Goal: Transaction & Acquisition: Subscribe to service/newsletter

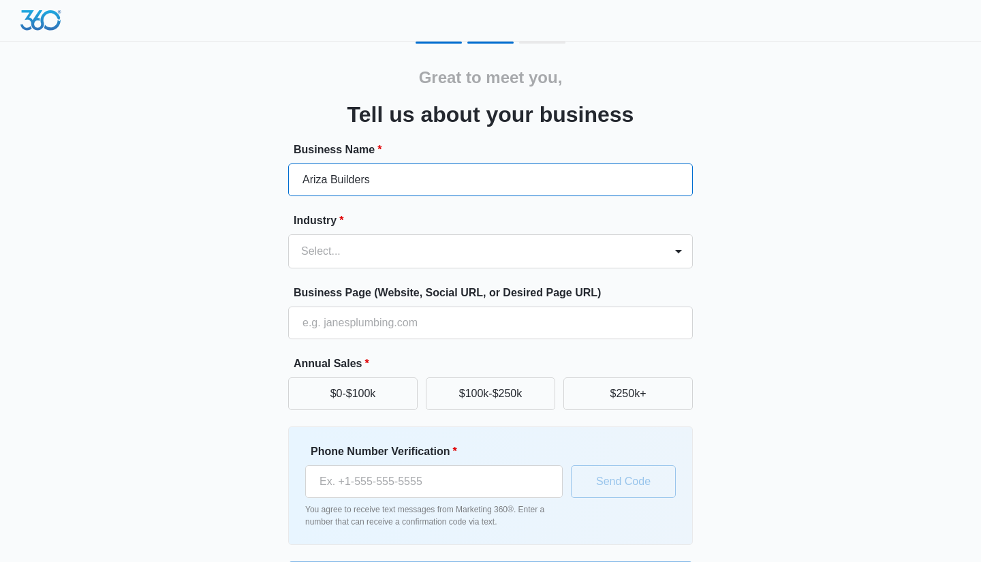
type input "Ariza Builders"
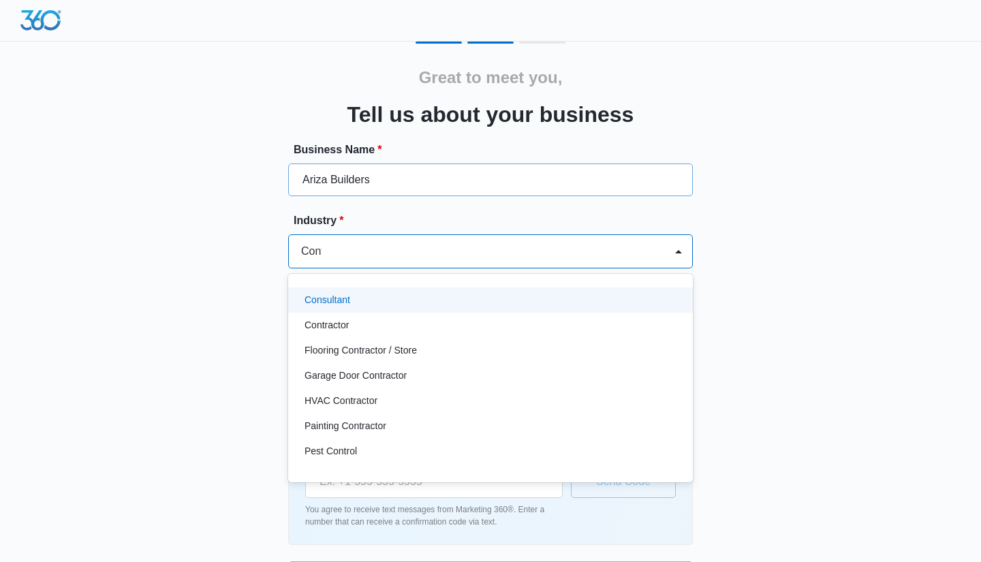
type input "Contr"
click at [390, 293] on div "Contractor" at bounding box center [488, 300] width 369 height 14
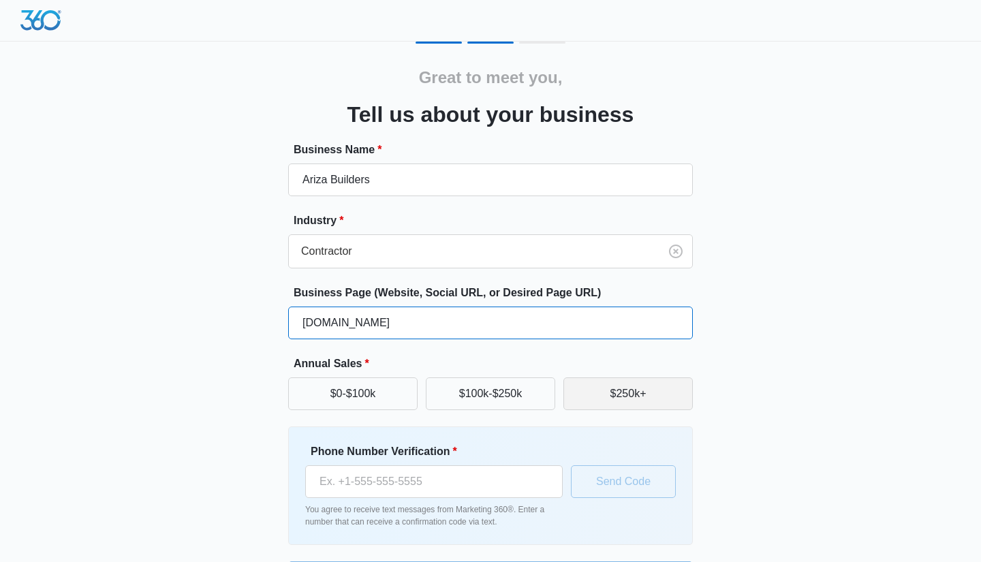
type input "www.arizabuilders.com"
click at [603, 386] on button "$250k+" at bounding box center [627, 393] width 129 height 33
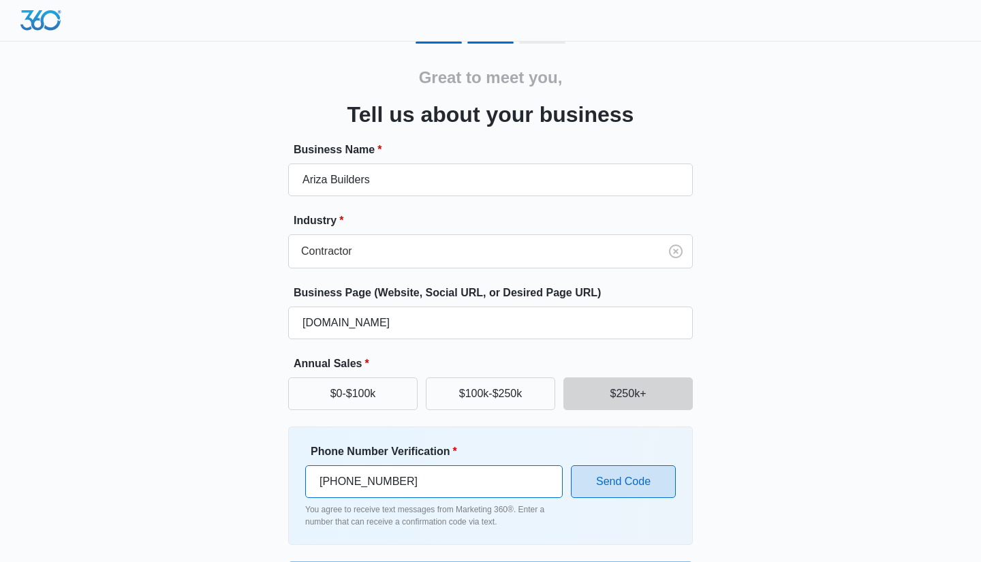
type input "(305) 519-1305"
click at [616, 486] on button "Send Code" at bounding box center [623, 481] width 105 height 33
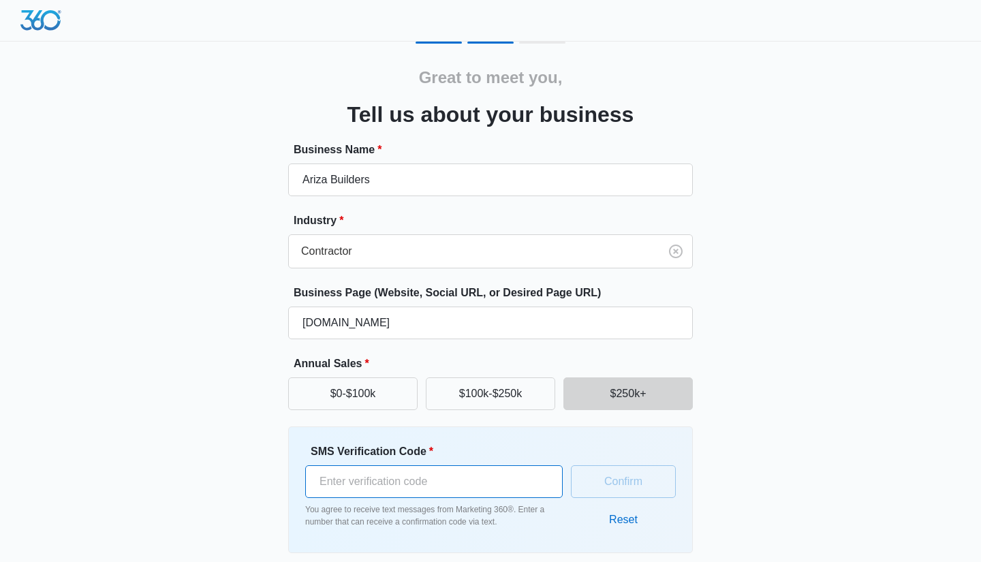
click at [445, 477] on input "SMS Verification Code *" at bounding box center [433, 481] width 257 height 33
type input "680253"
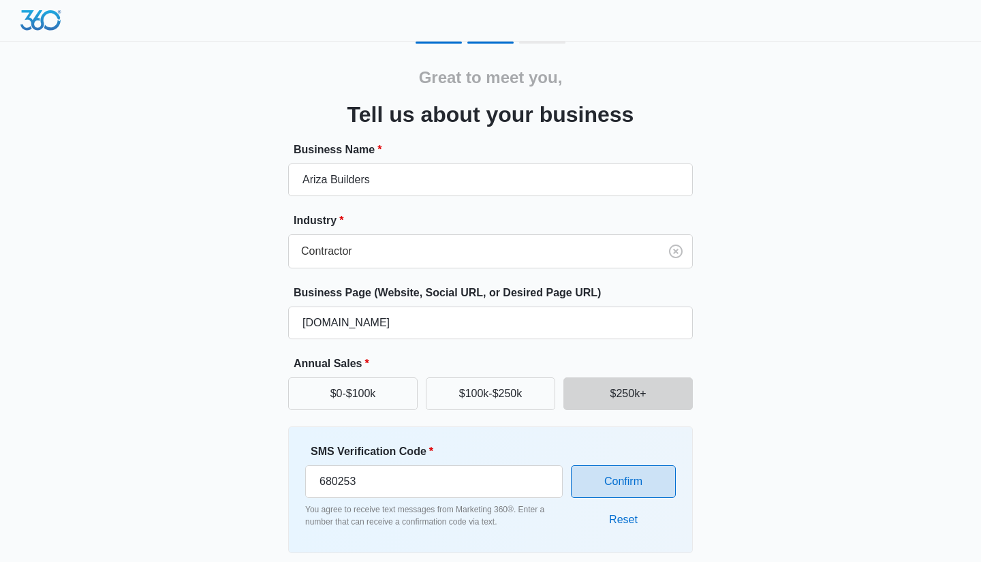
click at [641, 483] on button "Confirm" at bounding box center [623, 481] width 105 height 33
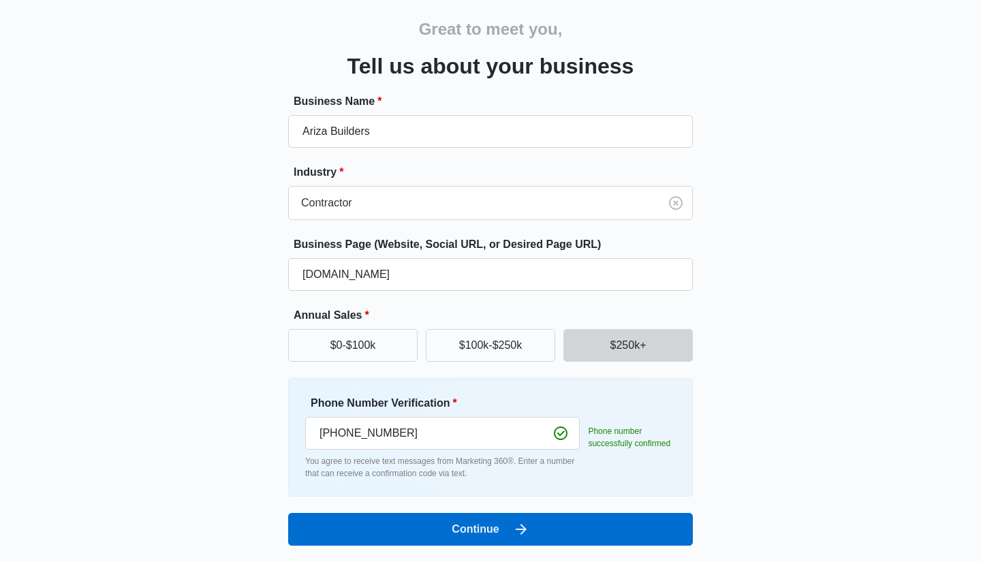
scroll to position [48, 0]
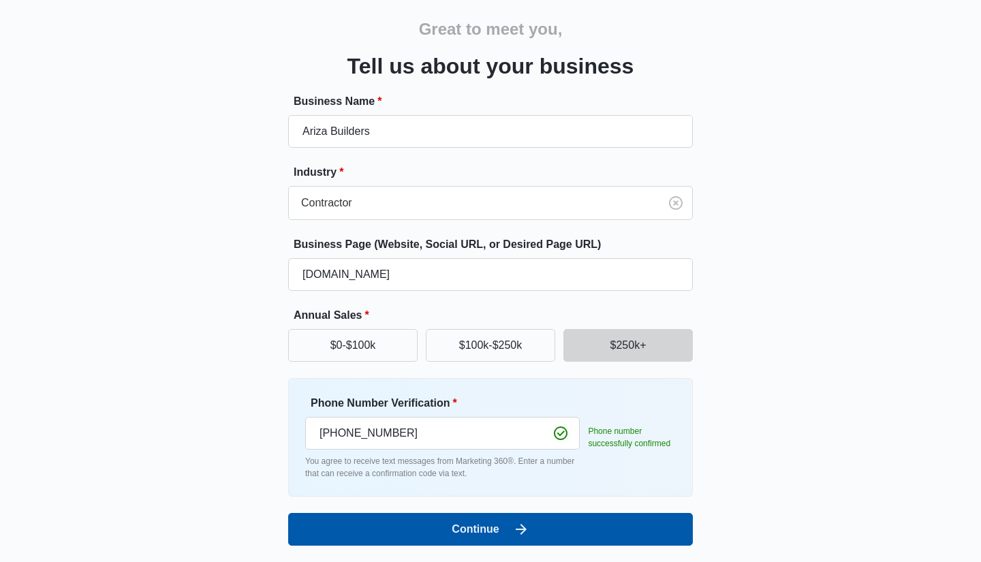
click at [521, 530] on icon "submit" at bounding box center [521, 529] width 16 height 16
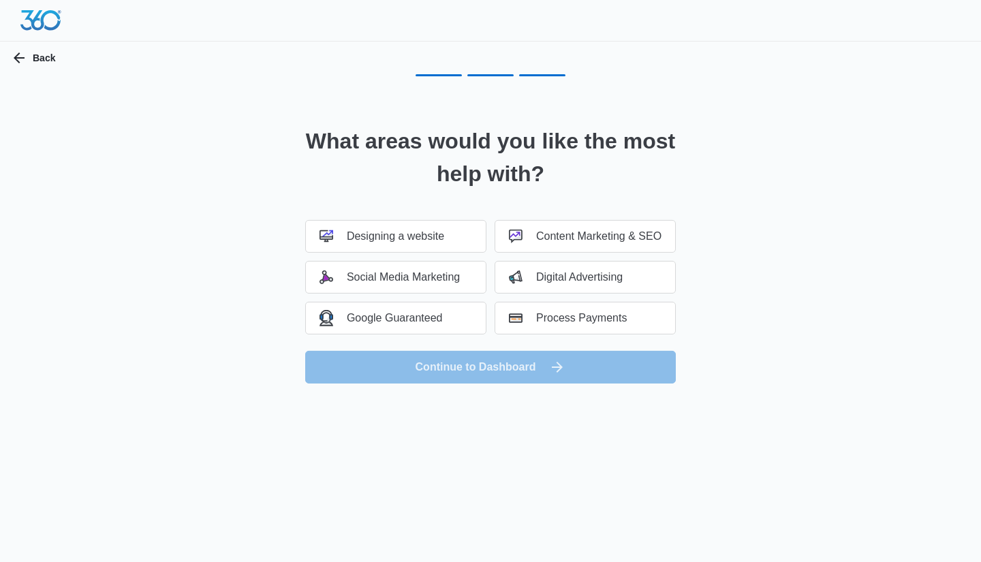
scroll to position [0, 0]
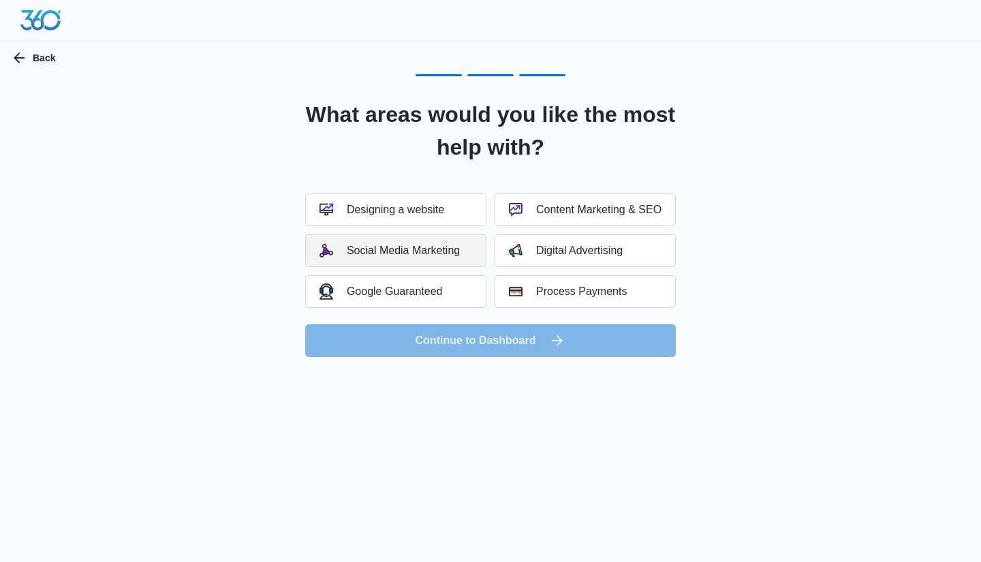
click at [409, 257] on button "Social Media Marketing" at bounding box center [395, 250] width 181 height 33
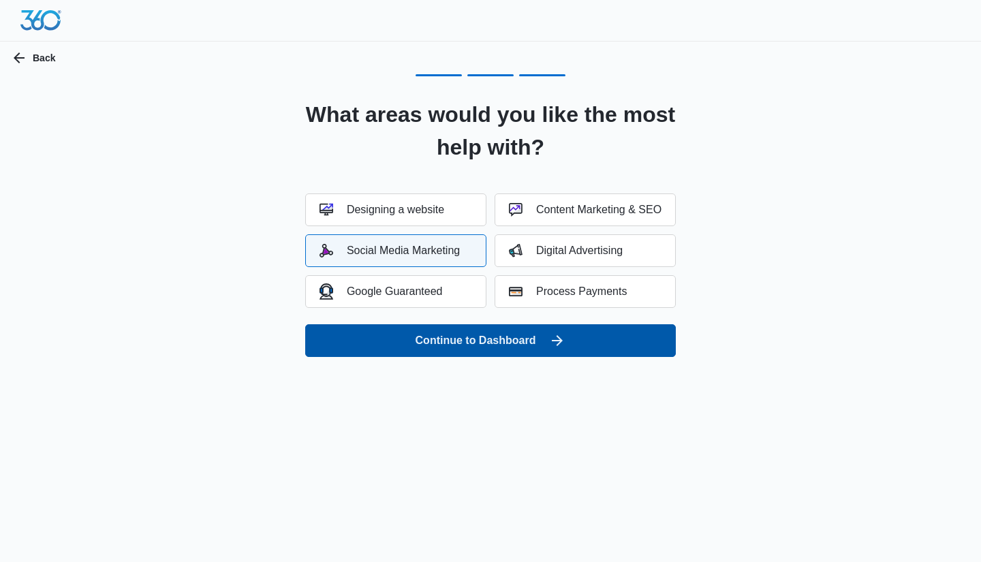
click at [475, 333] on button "Continue to Dashboard" at bounding box center [490, 340] width 370 height 33
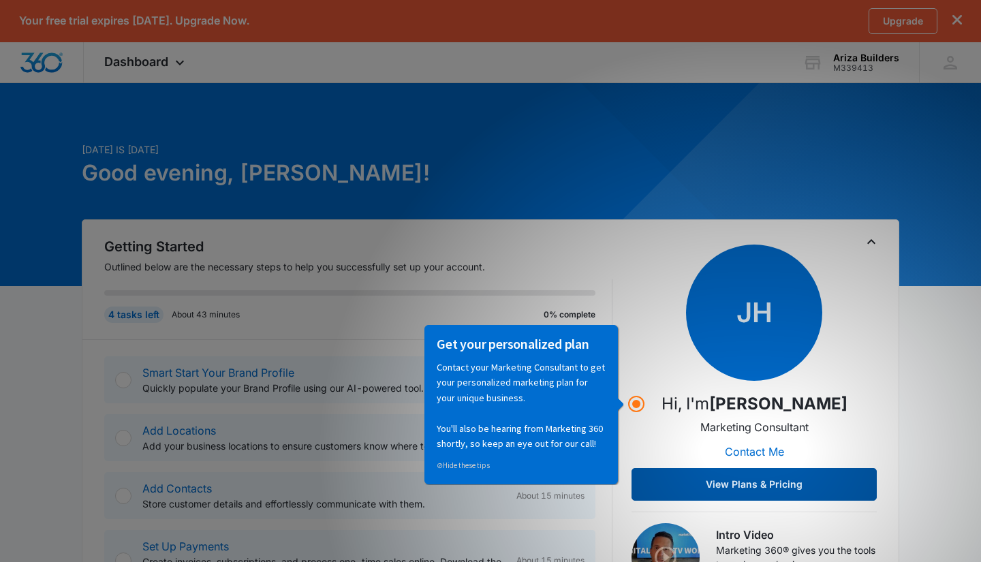
click at [759, 475] on button "View Plans & Pricing" at bounding box center [753, 484] width 245 height 33
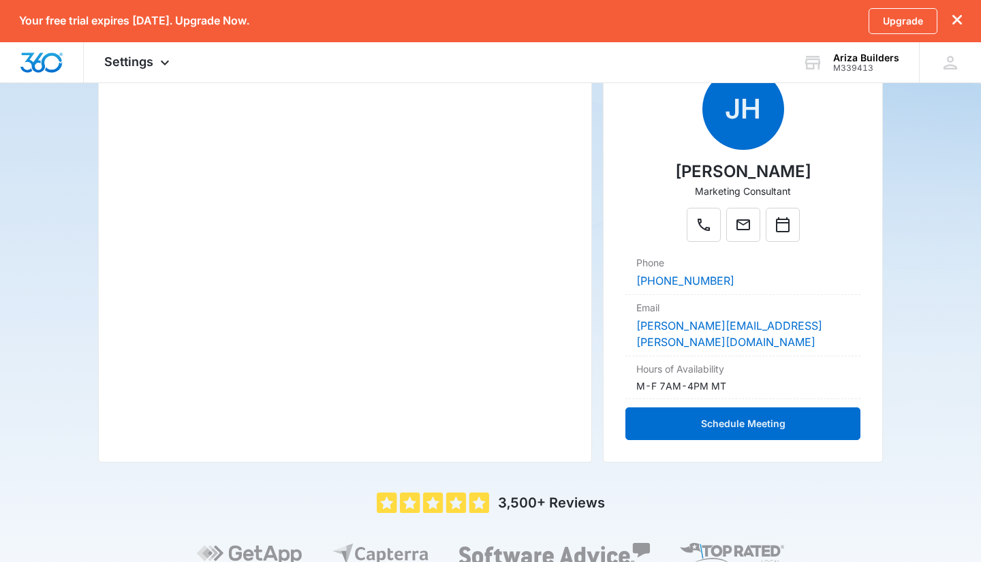
scroll to position [113, 0]
